Goal: Task Accomplishment & Management: Manage account settings

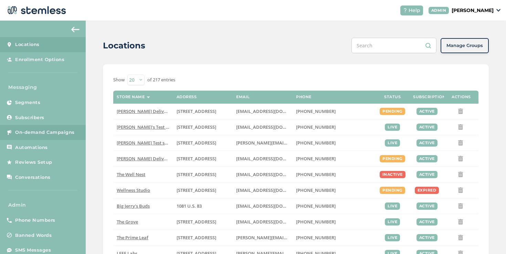
click at [64, 134] on span "On-demand Campaigns" at bounding box center [44, 132] width 59 height 7
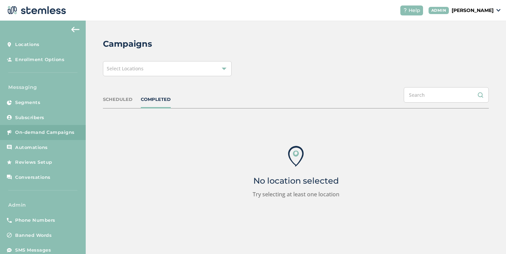
click at [189, 70] on div "Select Locations" at bounding box center [167, 68] width 129 height 15
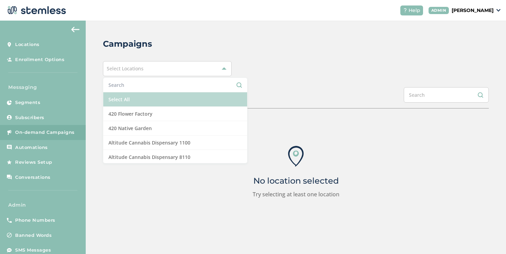
click at [148, 104] on li "Select All" at bounding box center [175, 100] width 144 height 14
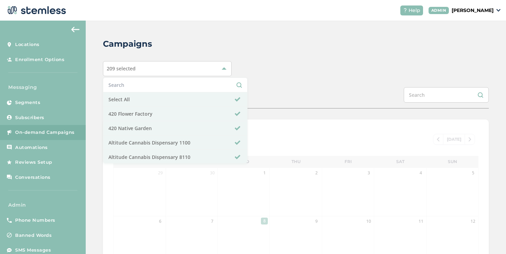
click at [253, 87] on div "Campaigns 209 selected Select All 420 Flower Factory 420 Native Garden Altitude…" at bounding box center [296, 229] width 420 height 417
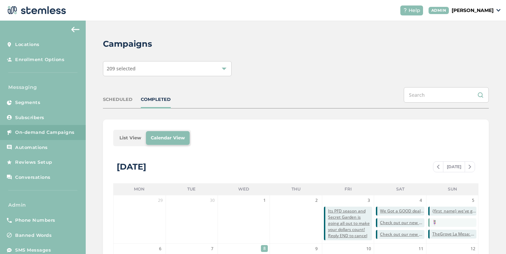
click at [119, 139] on li "List View" at bounding box center [130, 138] width 31 height 14
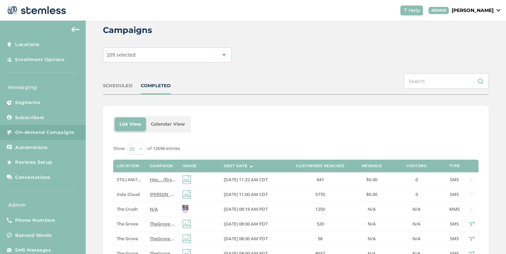
scroll to position [39, 0]
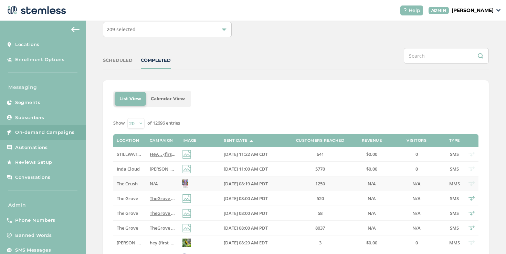
click at [147, 183] on td "N/A" at bounding box center [162, 184] width 33 height 15
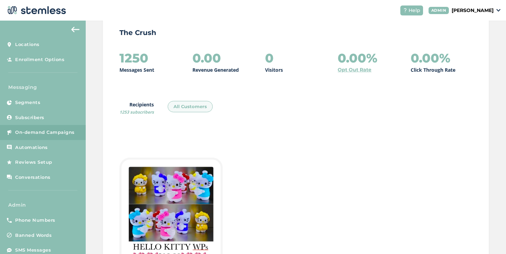
scroll to position [158, 0]
